Goal: Check status: Check status

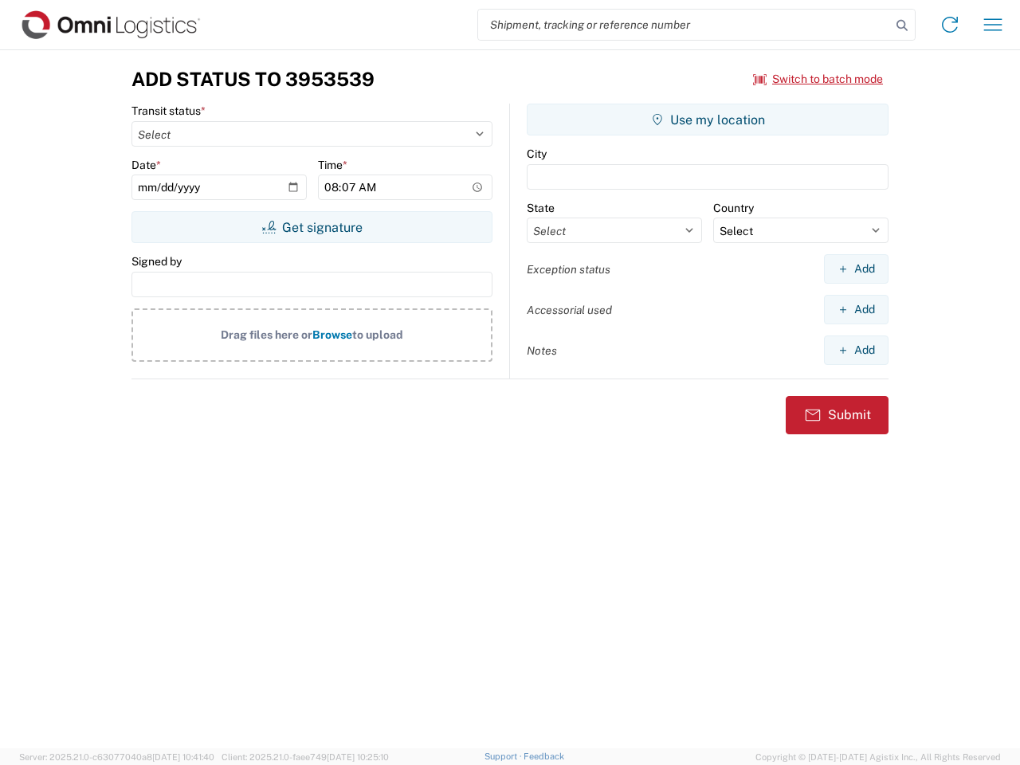
click at [685, 25] on input "search" at bounding box center [684, 25] width 413 height 30
click at [903, 26] on icon at bounding box center [902, 25] width 22 height 22
click at [950, 25] on icon at bounding box center [951, 25] width 26 height 26
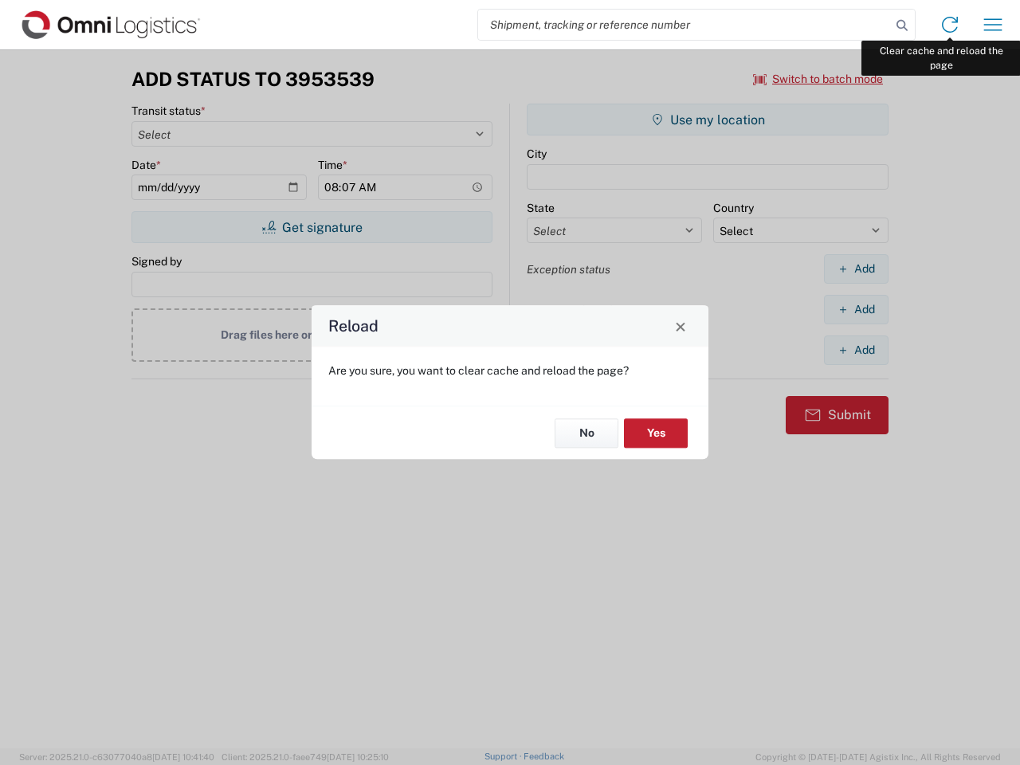
click at [993, 25] on div "Reload Are you sure, you want to clear cache and reload the page? No Yes" at bounding box center [510, 382] width 1020 height 765
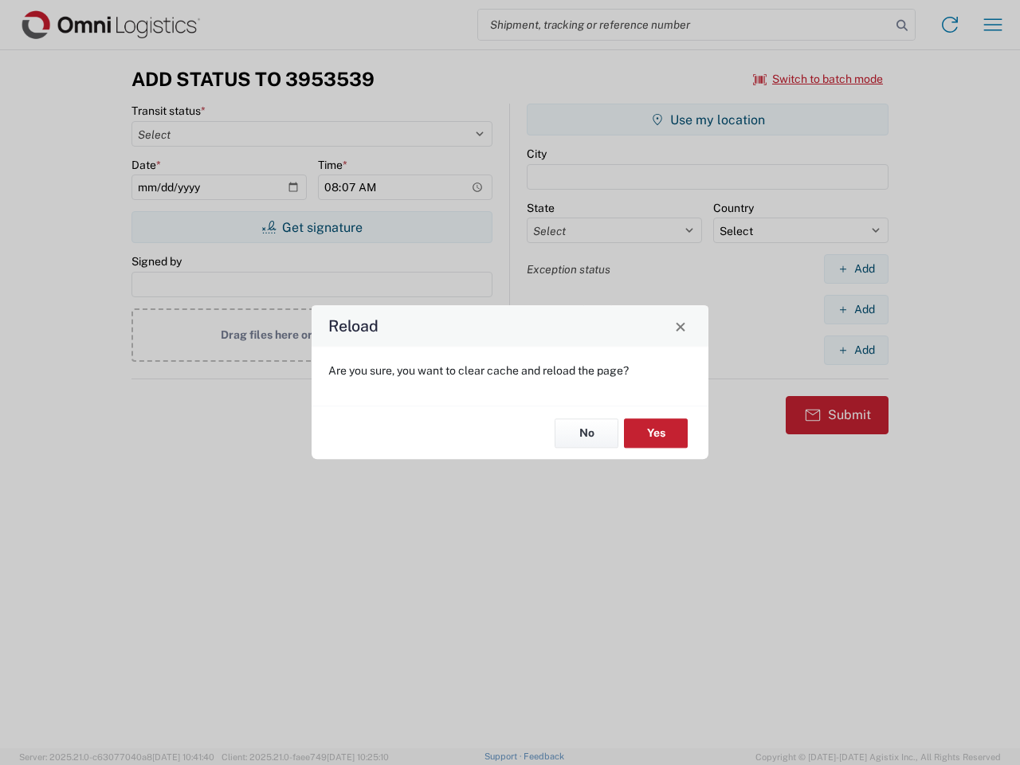
click at [819, 79] on div "Reload Are you sure, you want to clear cache and reload the page? No Yes" at bounding box center [510, 382] width 1020 height 765
click at [312, 227] on div "Reload Are you sure, you want to clear cache and reload the page? No Yes" at bounding box center [510, 382] width 1020 height 765
click at [708, 120] on div "Reload Are you sure, you want to clear cache and reload the page? No Yes" at bounding box center [510, 382] width 1020 height 765
click at [856, 269] on div "Reload Are you sure, you want to clear cache and reload the page? No Yes" at bounding box center [510, 382] width 1020 height 765
click at [856, 309] on div "Reload Are you sure, you want to clear cache and reload the page? No Yes" at bounding box center [510, 382] width 1020 height 765
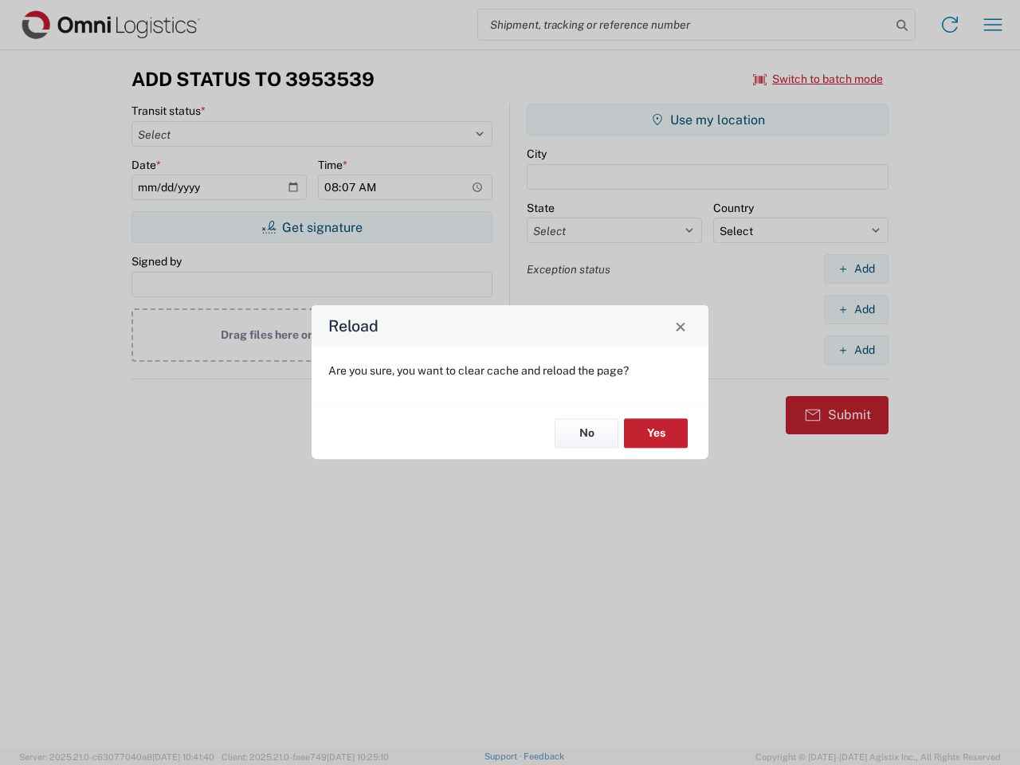
click at [856, 350] on div "Reload Are you sure, you want to clear cache and reload the page? No Yes" at bounding box center [510, 382] width 1020 height 765
